Goal: Information Seeking & Learning: Check status

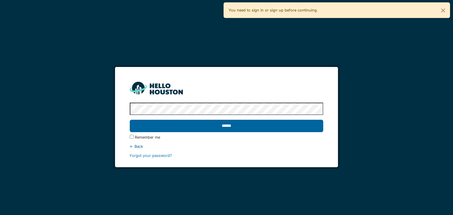
click at [266, 125] on input "******" at bounding box center [226, 126] width 193 height 12
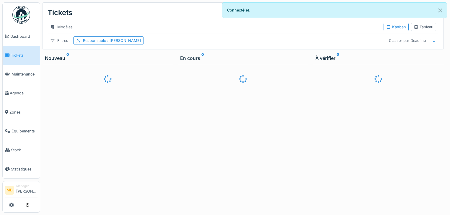
click at [31, 129] on div at bounding box center [225, 107] width 450 height 215
click at [30, 129] on span "Équipements" at bounding box center [25, 131] width 26 height 6
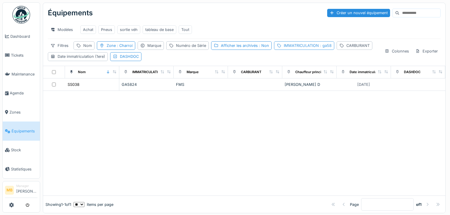
click at [300, 48] on div "IMMATRICULATION : ga58" at bounding box center [308, 46] width 48 height 6
click at [294, 76] on input "****" at bounding box center [317, 77] width 87 height 12
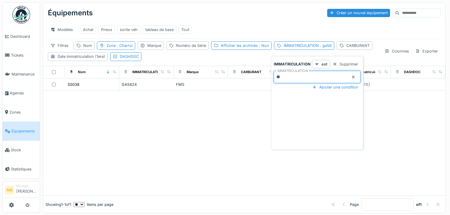
type input "*"
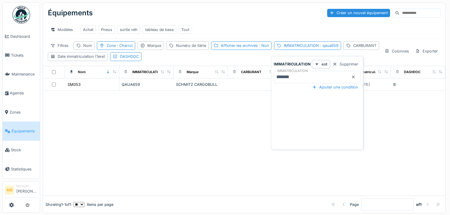
click at [304, 74] on input "*******" at bounding box center [317, 77] width 87 height 12
type input "*******"
click at [210, 122] on div at bounding box center [244, 143] width 402 height 105
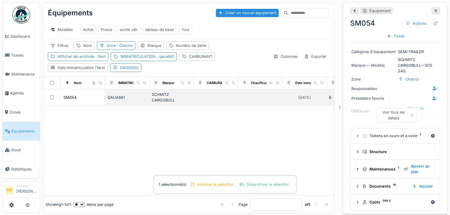
click at [112, 100] on div "QAUA661" at bounding box center [127, 98] width 40 height 6
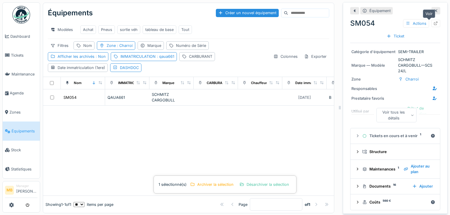
click at [433, 23] on icon at bounding box center [435, 24] width 5 height 4
click at [431, 9] on div at bounding box center [435, 10] width 9 height 7
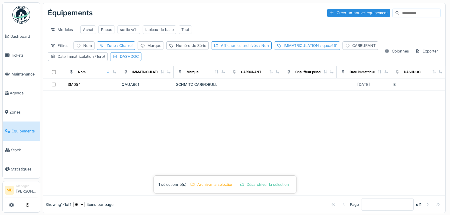
click at [322, 48] on span ": qaua661" at bounding box center [328, 45] width 19 height 4
click at [297, 77] on input "*******" at bounding box center [317, 77] width 87 height 12
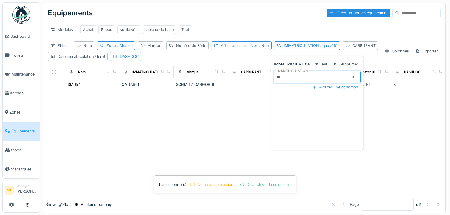
type input "*"
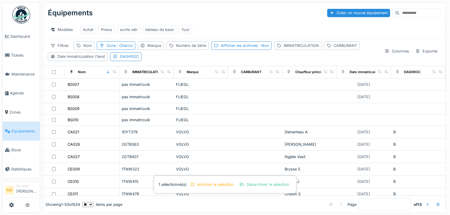
click at [200, 103] on td "FLIEGL" at bounding box center [201, 97] width 54 height 12
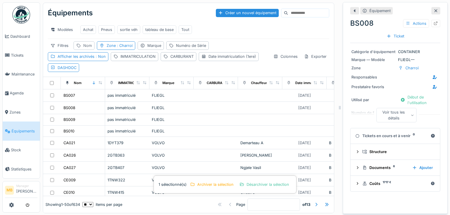
click at [86, 48] on div "Nom" at bounding box center [87, 46] width 9 height 6
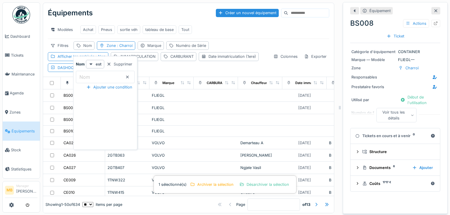
click at [89, 78] on label "Nom" at bounding box center [84, 76] width 13 height 7
click at [89, 78] on input "Nom" at bounding box center [105, 77] width 59 height 12
type input "*****"
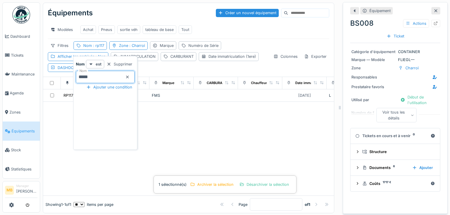
click at [230, 153] on div at bounding box center [188, 149] width 291 height 94
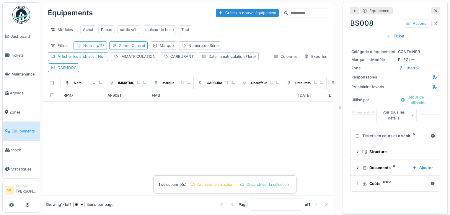
click at [98, 48] on span ": rp117" at bounding box center [98, 45] width 12 height 4
click at [91, 78] on input "*****" at bounding box center [105, 77] width 59 height 12
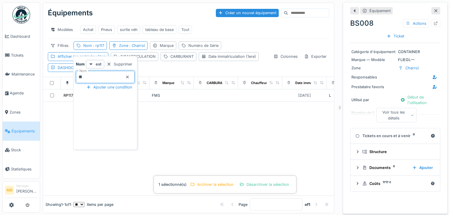
type input "*"
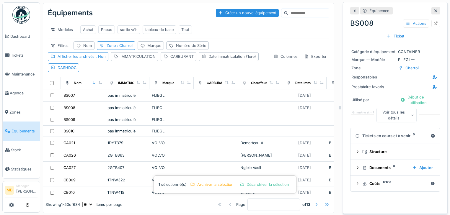
click at [433, 9] on icon at bounding box center [435, 11] width 5 height 4
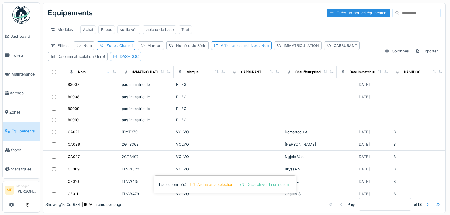
click at [280, 48] on div "IMMATRICULATION" at bounding box center [298, 45] width 48 height 9
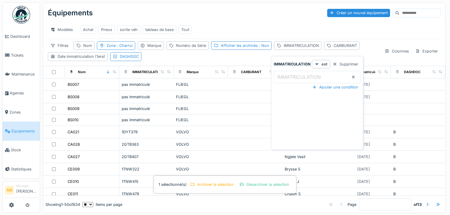
click at [281, 76] on label "IMMATRICULATION" at bounding box center [299, 76] width 46 height 7
click at [281, 76] on input "IMMATRICULATION" at bounding box center [317, 77] width 87 height 12
type input "******"
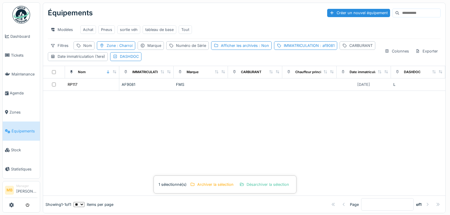
click at [168, 121] on div at bounding box center [244, 143] width 402 height 105
click at [253, 48] on div "Afficher les archivés : Non" at bounding box center [245, 46] width 48 height 6
click at [263, 65] on strong "est" at bounding box center [264, 64] width 6 height 6
click at [264, 64] on strong "est" at bounding box center [264, 64] width 6 height 6
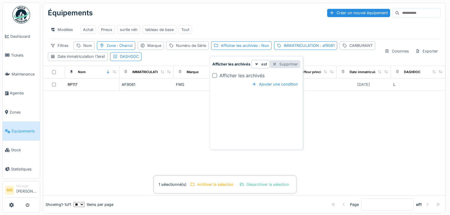
click at [283, 65] on div "Supprimer" at bounding box center [285, 64] width 30 height 8
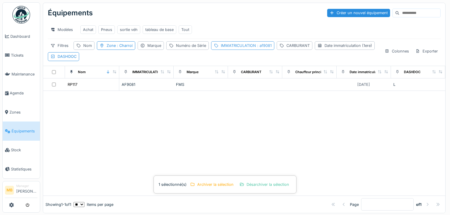
click at [255, 48] on div "IMMATRICULATION : af9081" at bounding box center [246, 46] width 51 height 6
click at [161, 113] on div at bounding box center [244, 143] width 402 height 105
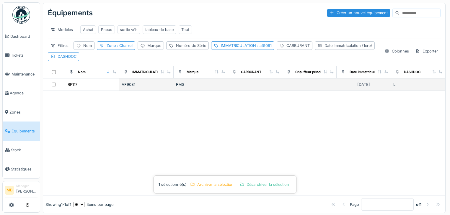
click at [64, 86] on td at bounding box center [54, 84] width 22 height 12
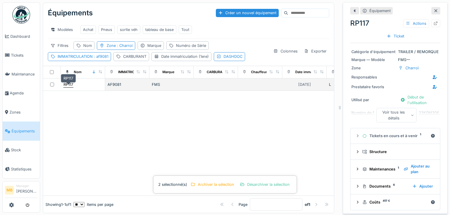
click at [65, 87] on div "RP117" at bounding box center [68, 85] width 10 height 6
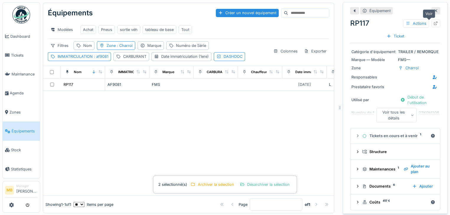
click at [433, 24] on icon at bounding box center [435, 24] width 5 height 4
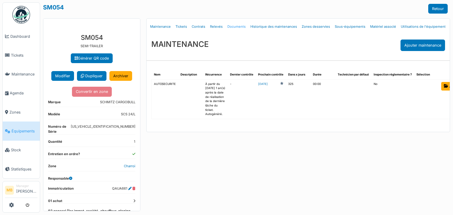
click at [232, 26] on link "Documents" at bounding box center [236, 27] width 23 height 14
select select "***"
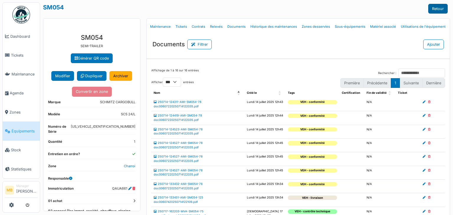
click at [436, 8] on link "Retour" at bounding box center [437, 9] width 19 height 10
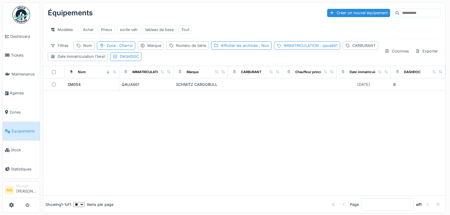
click at [327, 48] on span ": qaua661" at bounding box center [328, 45] width 19 height 4
click at [299, 79] on input "*******" at bounding box center [317, 77] width 87 height 12
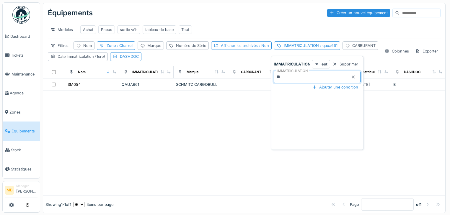
type input "*"
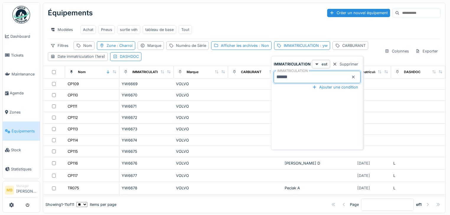
type input "******"
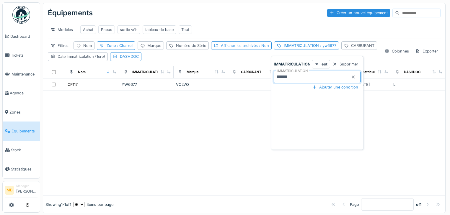
click at [60, 89] on td at bounding box center [54, 84] width 22 height 12
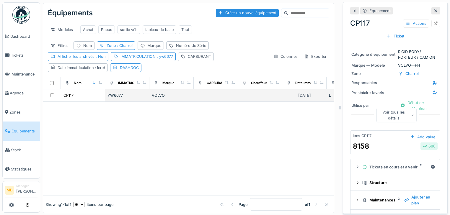
click at [54, 97] on div at bounding box center [51, 96] width 13 height 4
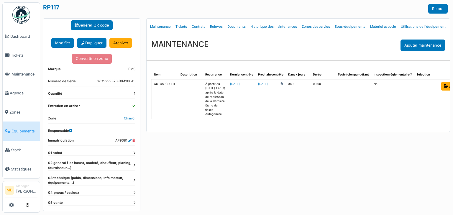
scroll to position [46, 0]
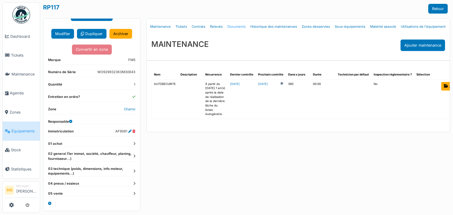
click at [229, 26] on link "Documents" at bounding box center [236, 27] width 23 height 14
select select "***"
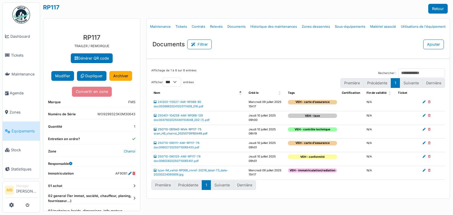
click at [182, 130] on link "250710-081943-MVA-RP117-75 scan_HS_charroi_20250709160449.pdf" at bounding box center [181, 132] width 54 height 8
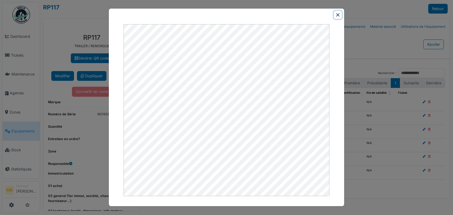
click at [338, 16] on button "Close" at bounding box center [338, 15] width 8 height 8
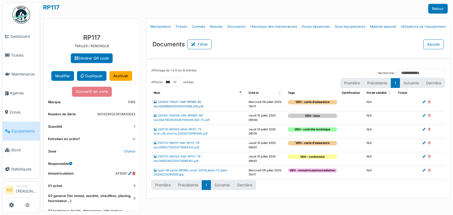
click at [194, 106] on link "241203-113527-AMI-RP068-80 doc00268620241203111408_016.pdf" at bounding box center [179, 104] width 50 height 8
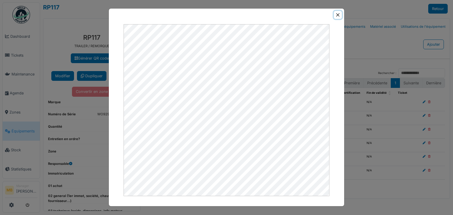
click at [339, 13] on button "Close" at bounding box center [338, 15] width 8 height 8
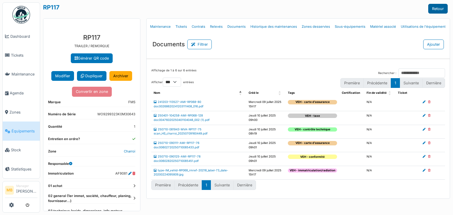
click at [438, 11] on link "Retour" at bounding box center [437, 9] width 19 height 10
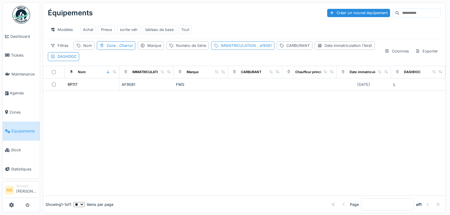
click at [251, 48] on div "IMMATRICULATION : af9081" at bounding box center [246, 46] width 51 height 6
click at [238, 76] on input "******" at bounding box center [255, 77] width 87 height 12
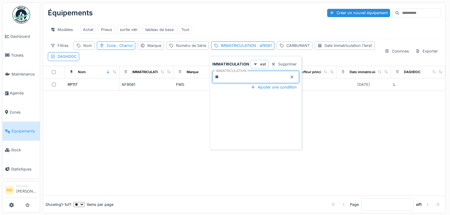
type input "*"
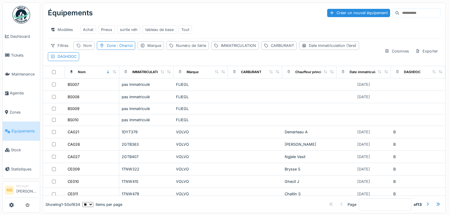
click at [87, 48] on div "Nom" at bounding box center [87, 46] width 9 height 6
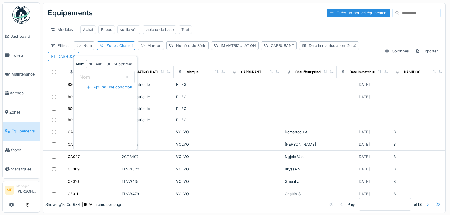
click at [97, 77] on input "Nom" at bounding box center [105, 77] width 59 height 12
type input "*****"
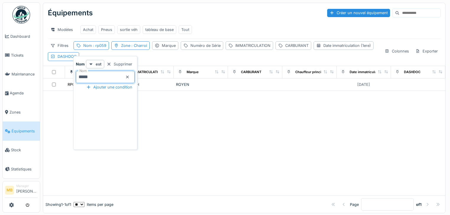
click at [228, 106] on div at bounding box center [244, 143] width 402 height 105
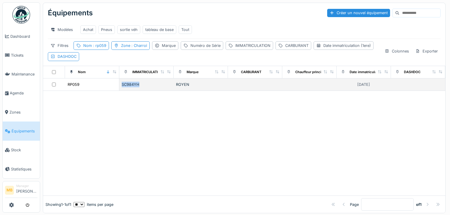
drag, startPoint x: 140, startPoint y: 88, endPoint x: 118, endPoint y: 88, distance: 22.4
click at [119, 88] on td "SC984YH" at bounding box center [146, 84] width 54 height 12
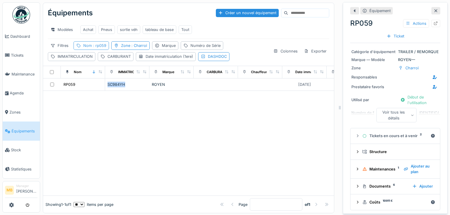
click at [102, 48] on span ": rp059" at bounding box center [99, 45] width 14 height 4
click at [129, 76] on icon at bounding box center [127, 77] width 3 height 3
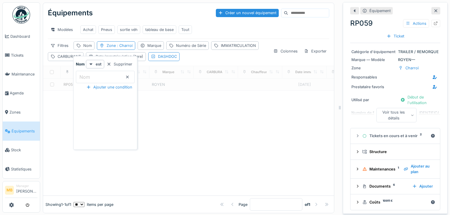
click at [181, 124] on div at bounding box center [188, 143] width 291 height 105
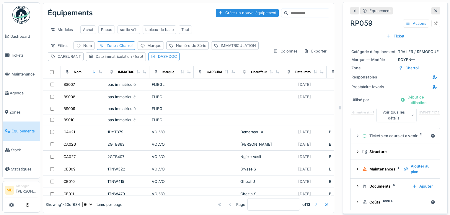
click at [223, 48] on div "IMMATRICULATION" at bounding box center [238, 46] width 35 height 6
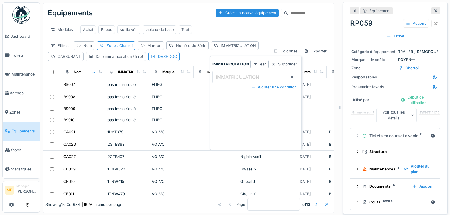
click at [222, 78] on label "IMMATRICULATION" at bounding box center [238, 76] width 46 height 7
click at [222, 78] on input "IMMATRICULATION" at bounding box center [255, 77] width 87 height 12
paste input "*******"
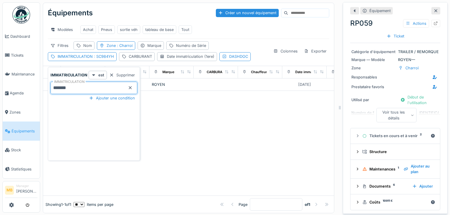
type input "*******"
click at [239, 117] on div at bounding box center [188, 143] width 291 height 105
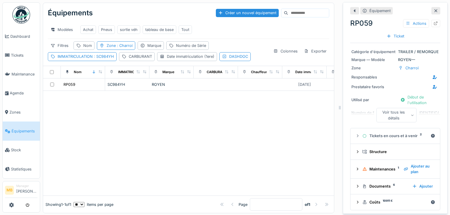
click at [96, 65] on div "Équipements Créer un nouvel équipement Modèles Achat Pneus sortie véh tableau d…" at bounding box center [188, 34] width 291 height 63
click at [98, 59] on span ": SC984YH" at bounding box center [103, 56] width 21 height 4
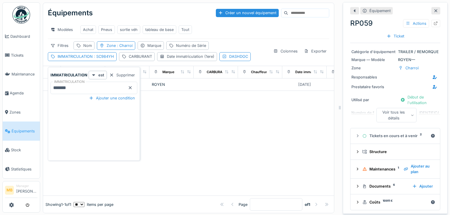
click at [433, 9] on icon at bounding box center [435, 11] width 5 height 4
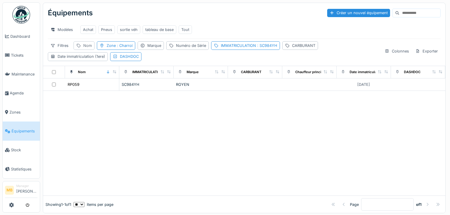
click at [81, 47] on div "Nom" at bounding box center [83, 45] width 21 height 9
click at [94, 77] on input "Nom" at bounding box center [105, 77] width 59 height 12
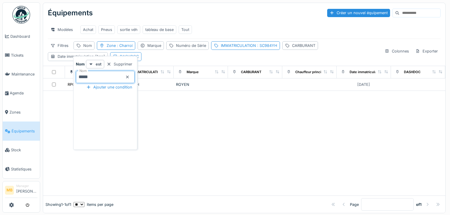
type input "*****"
click at [48, 124] on div at bounding box center [244, 136] width 402 height 117
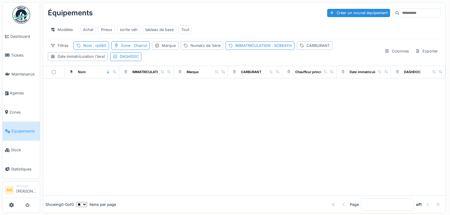
click at [277, 44] on div "Équipements Créer un nouvel équipement Modèles Achat Pneus sortie véh tableau d…" at bounding box center [244, 34] width 402 height 63
click at [257, 45] on div "IMMATRICULATION : SC984YH" at bounding box center [259, 45] width 69 height 9
click at [306, 78] on icon at bounding box center [306, 77] width 3 height 3
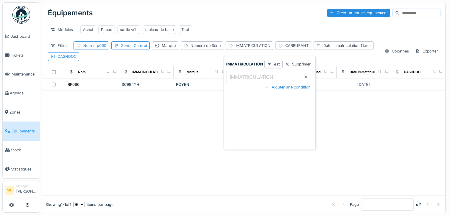
click at [106, 125] on div at bounding box center [244, 143] width 402 height 105
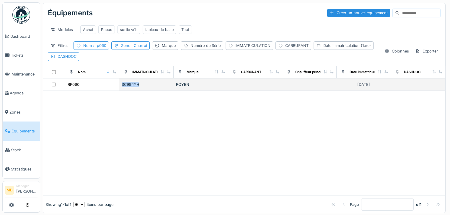
drag, startPoint x: 145, startPoint y: 87, endPoint x: 112, endPoint y: 87, distance: 32.8
click at [112, 87] on tr "RP060 SC994YH ROYEN [DATE]" at bounding box center [244, 84] width 402 height 12
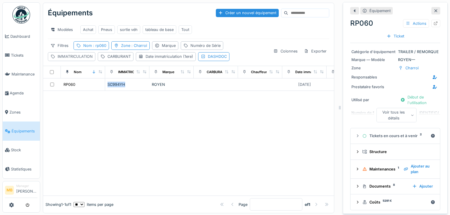
click at [77, 58] on div "IMMATRICULATION" at bounding box center [75, 57] width 35 height 6
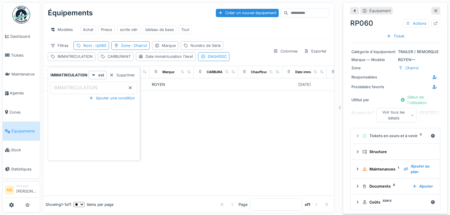
click at [71, 88] on label "IMMATRICULATION" at bounding box center [76, 87] width 46 height 7
click at [71, 88] on input "IMMATRICULATION" at bounding box center [93, 88] width 87 height 12
paste input "*******"
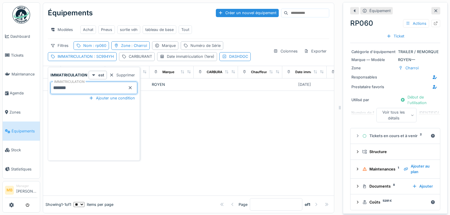
type input "*******"
click at [255, 134] on div at bounding box center [188, 143] width 291 height 105
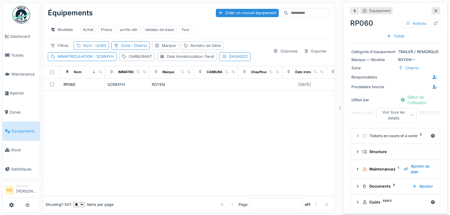
click at [103, 48] on span ": rp060" at bounding box center [99, 45] width 14 height 4
click at [130, 76] on icon at bounding box center [127, 77] width 5 height 4
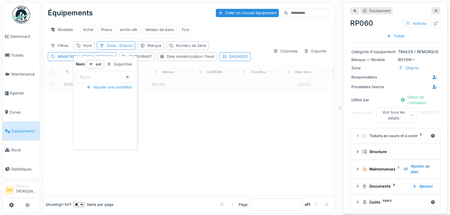
click at [129, 77] on icon at bounding box center [127, 77] width 3 height 3
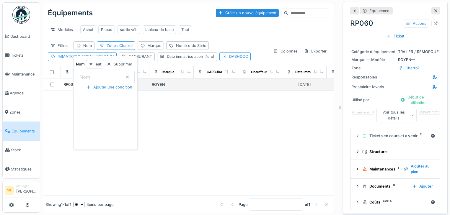
click at [207, 91] on td at bounding box center [216, 84] width 44 height 12
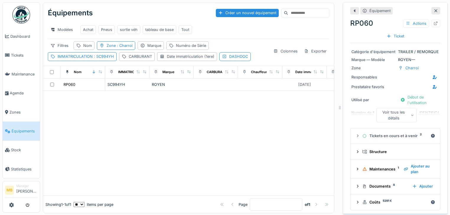
click at [170, 104] on div at bounding box center [188, 143] width 291 height 105
click at [431, 10] on div at bounding box center [435, 10] width 9 height 7
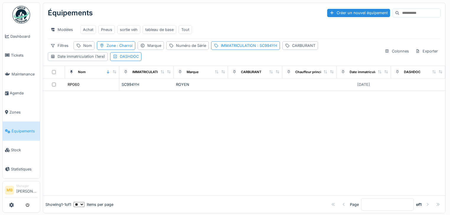
drag, startPoint x: 86, startPoint y: 0, endPoint x: 331, endPoint y: 178, distance: 302.9
click at [331, 178] on div at bounding box center [244, 143] width 402 height 105
